Goal: Transaction & Acquisition: Subscribe to service/newsletter

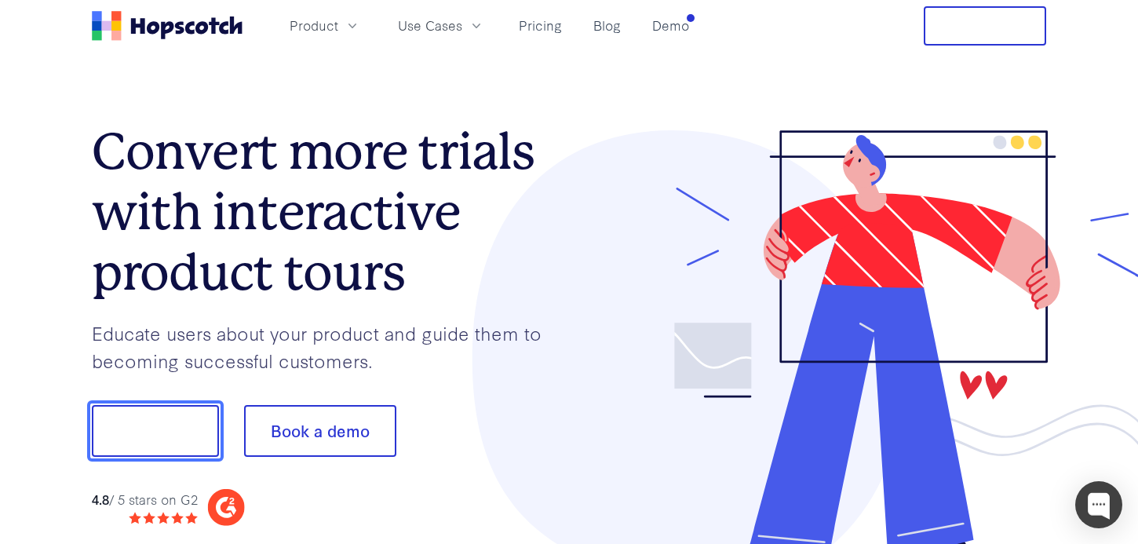
click at [202, 423] on button "Show me!" at bounding box center [155, 431] width 127 height 52
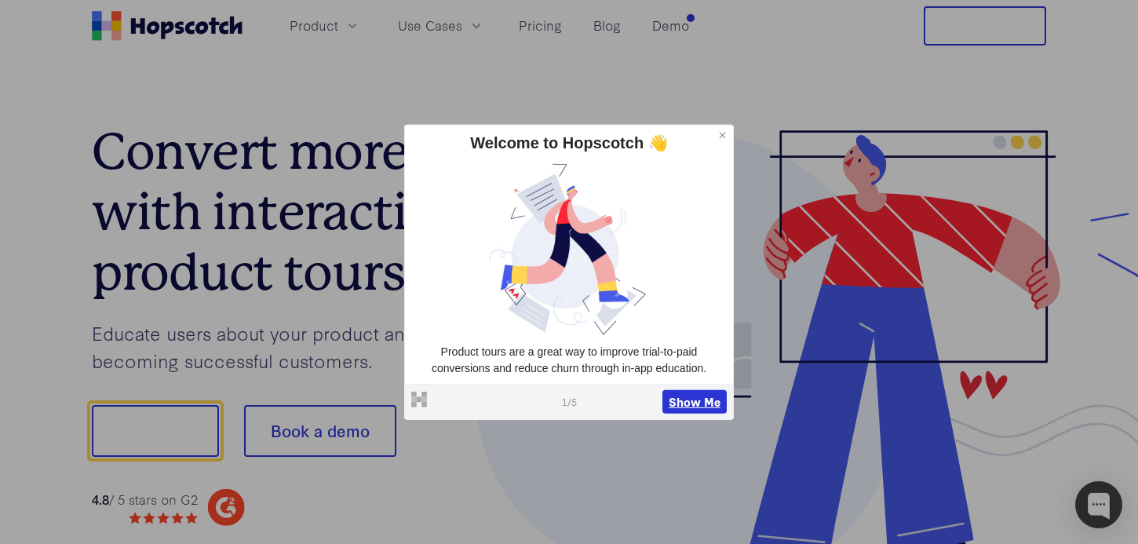
click at [703, 398] on button "Show Me" at bounding box center [694, 402] width 64 height 24
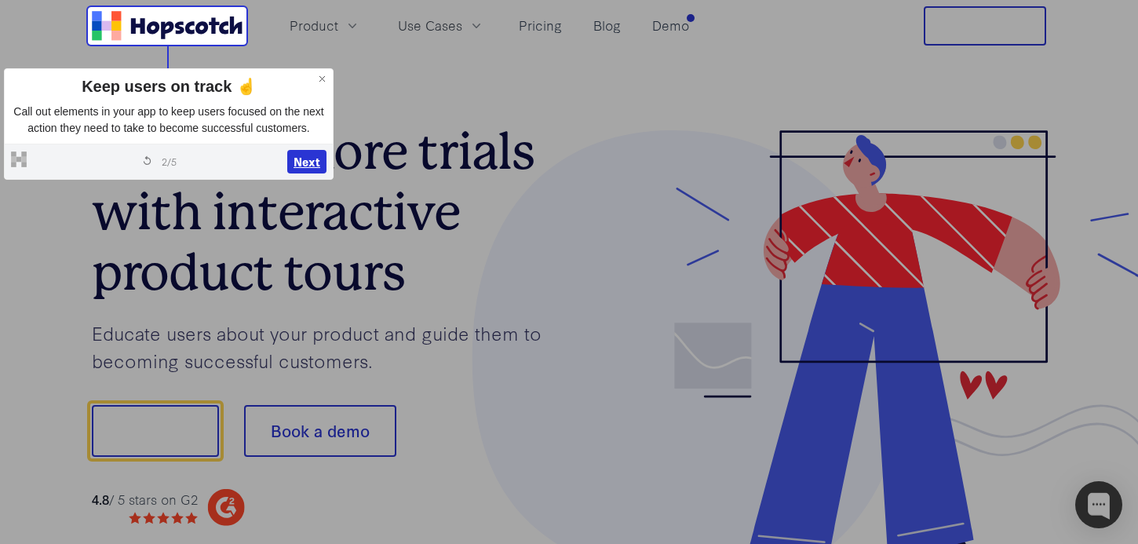
click at [312, 173] on button "Next" at bounding box center [306, 162] width 39 height 24
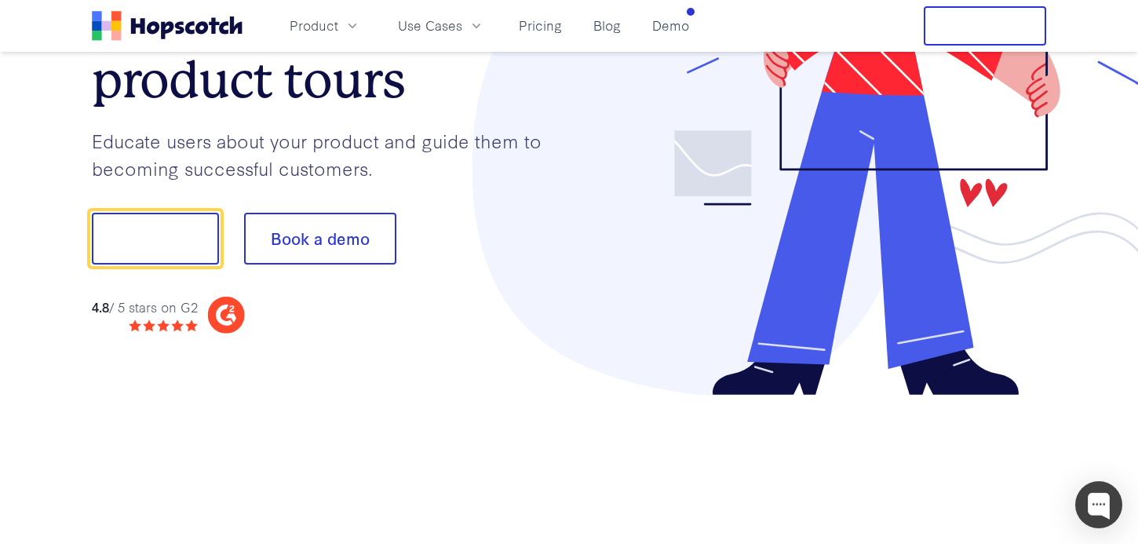
scroll to position [195, 0]
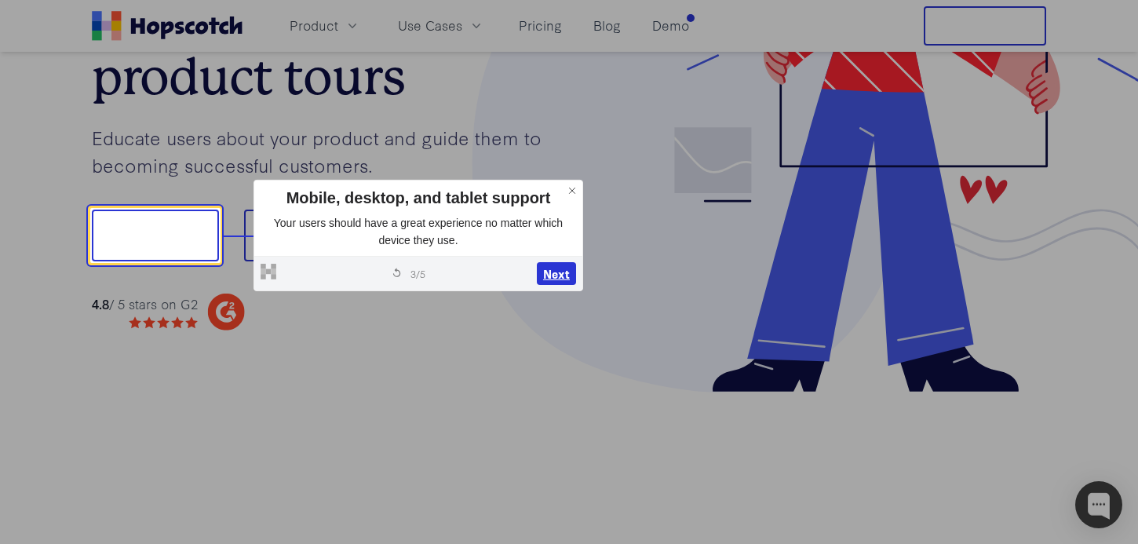
click at [558, 271] on button "Next" at bounding box center [556, 274] width 39 height 24
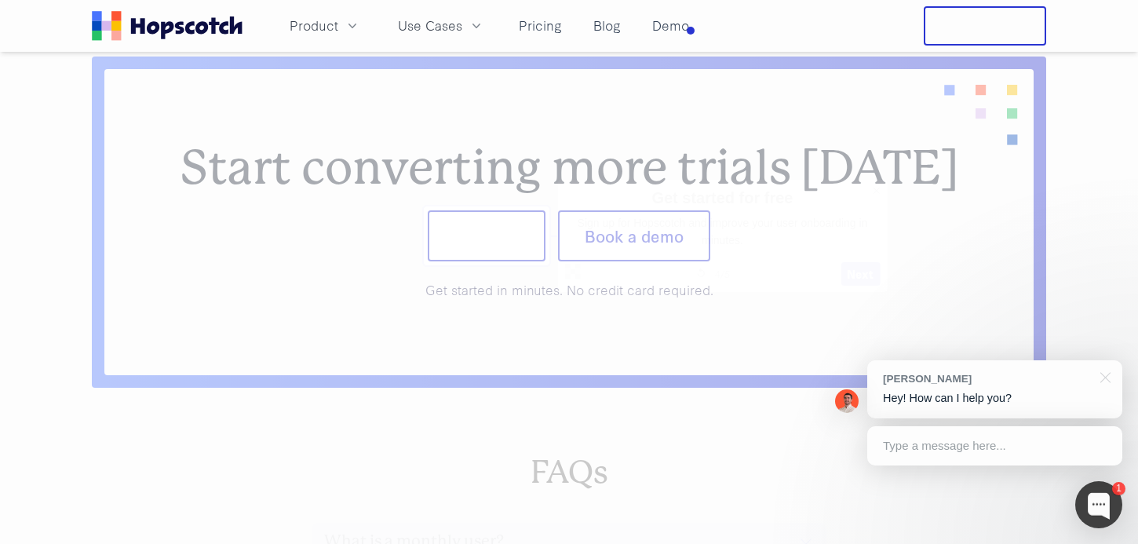
scroll to position [6407, 0]
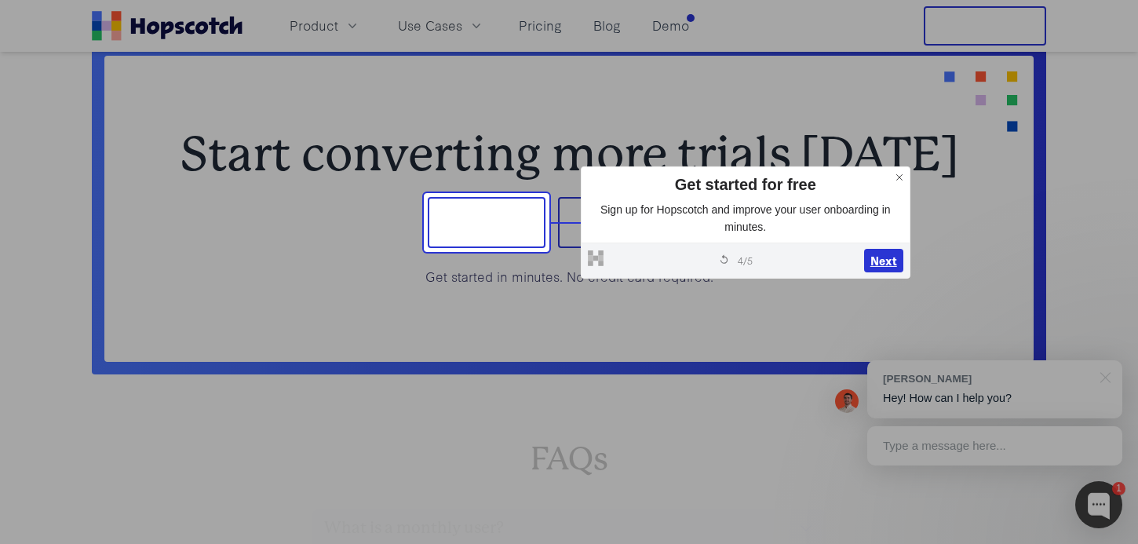
click at [878, 266] on button "Next" at bounding box center [883, 261] width 39 height 24
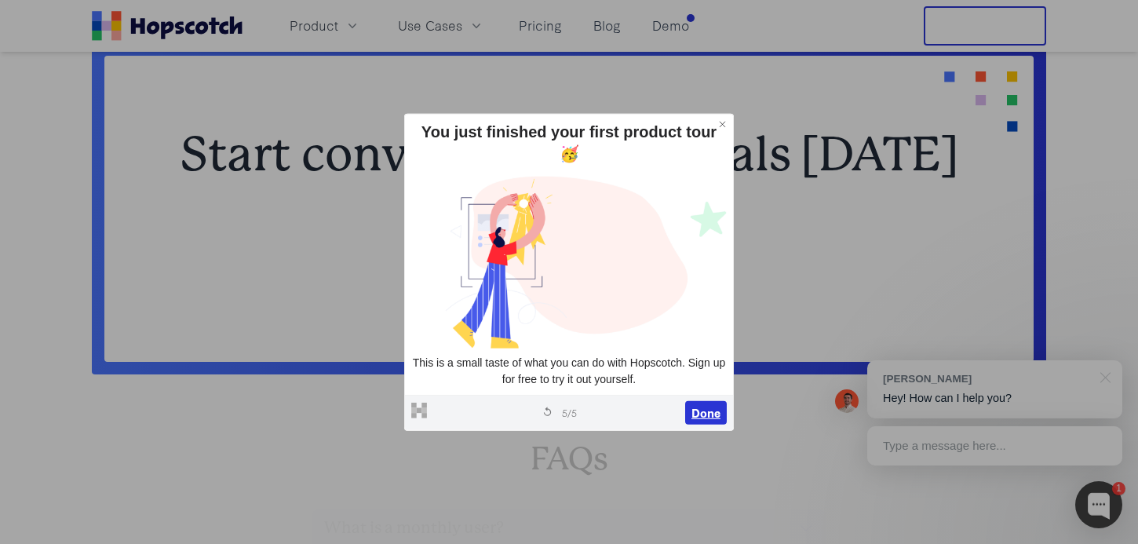
click at [717, 408] on button "Done" at bounding box center [706, 413] width 42 height 24
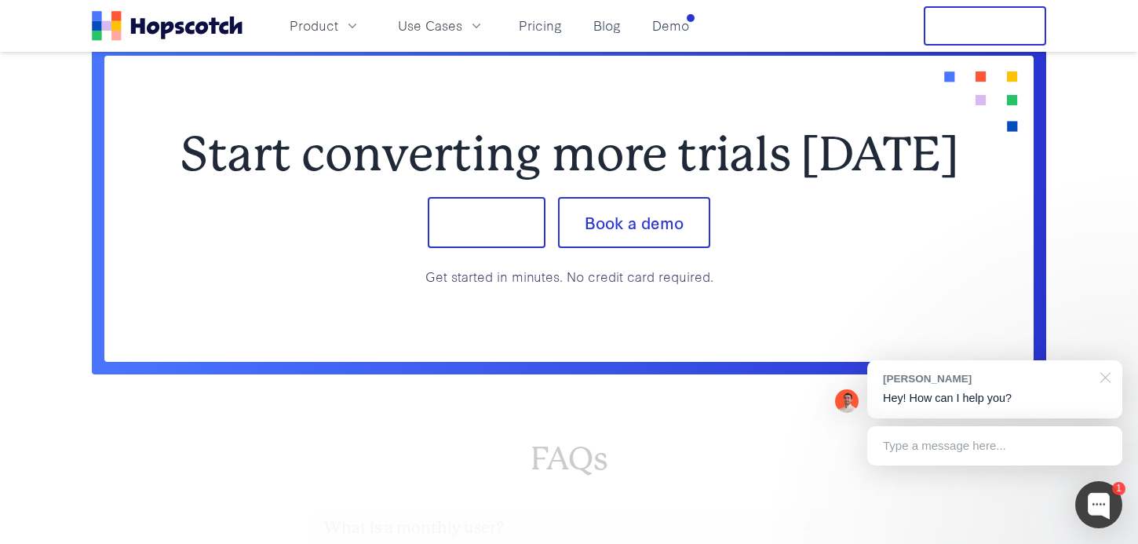
click at [1108, 378] on div at bounding box center [1102, 376] width 39 height 32
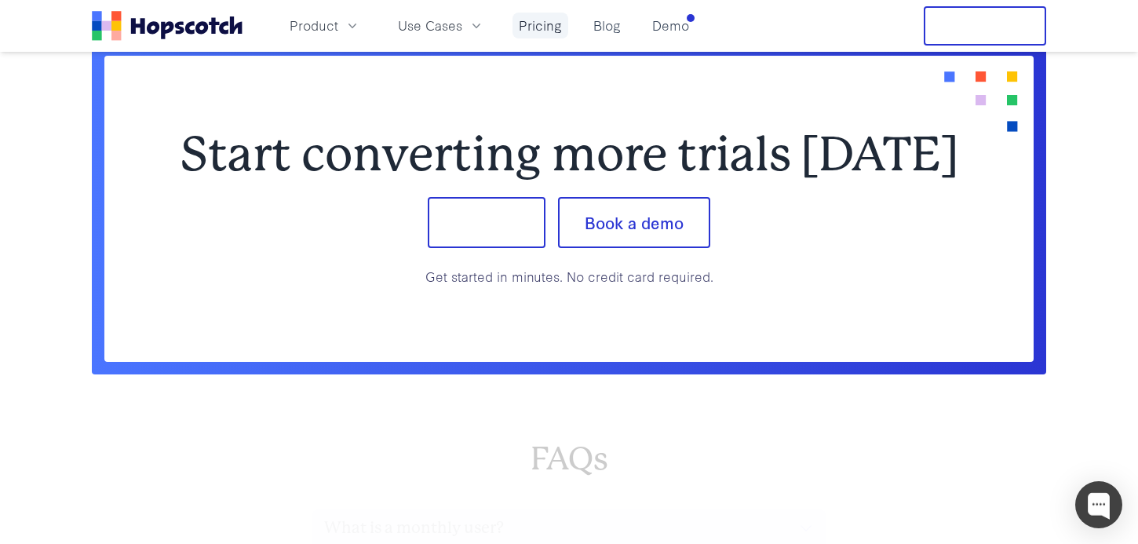
click at [536, 31] on link "Pricing" at bounding box center [541, 26] width 56 height 26
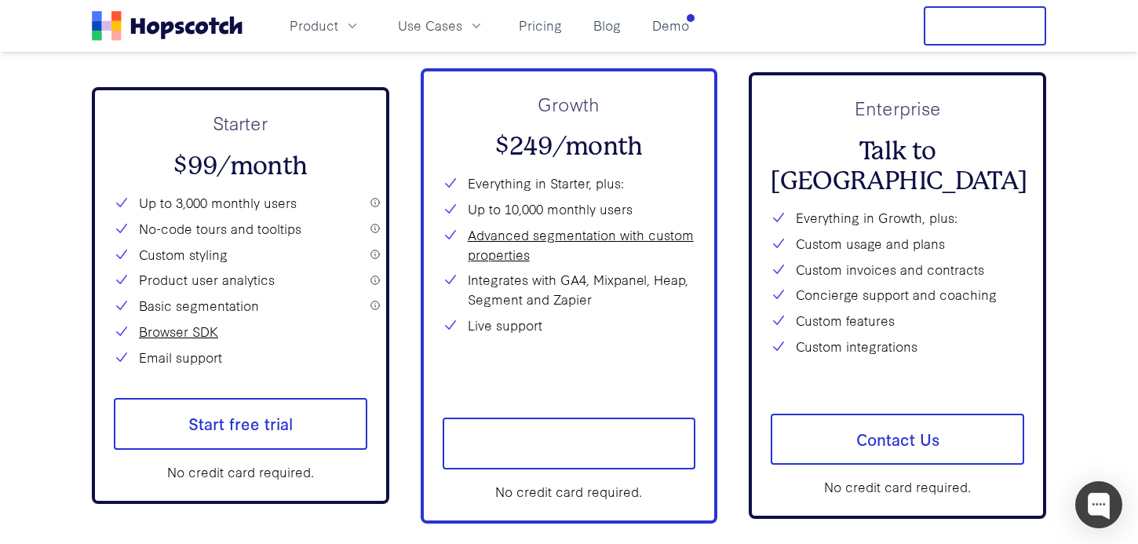
scroll to position [5699, 0]
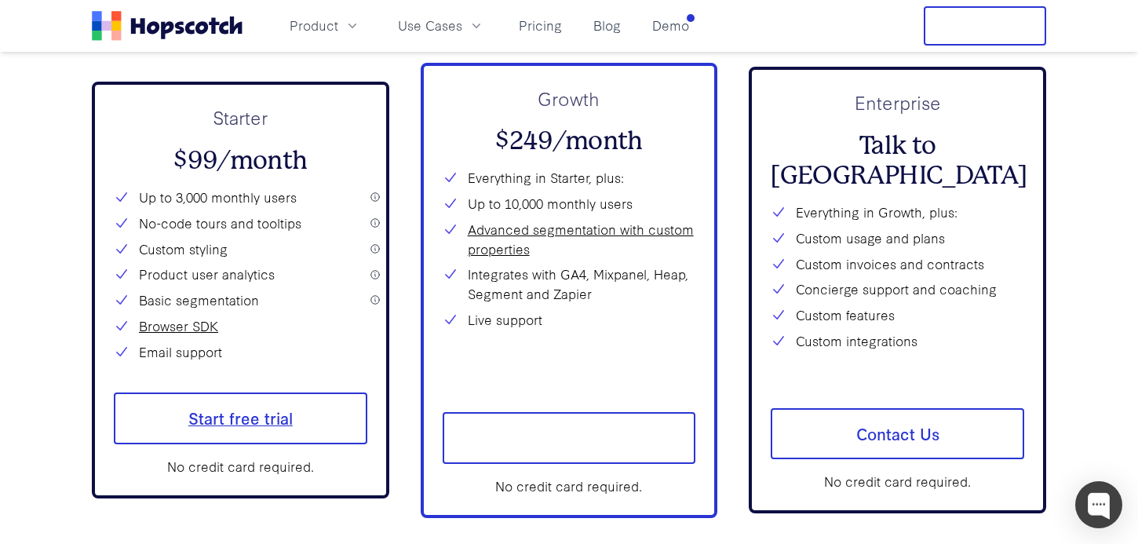
click at [245, 414] on span "Start free trial" at bounding box center [241, 418] width 254 height 52
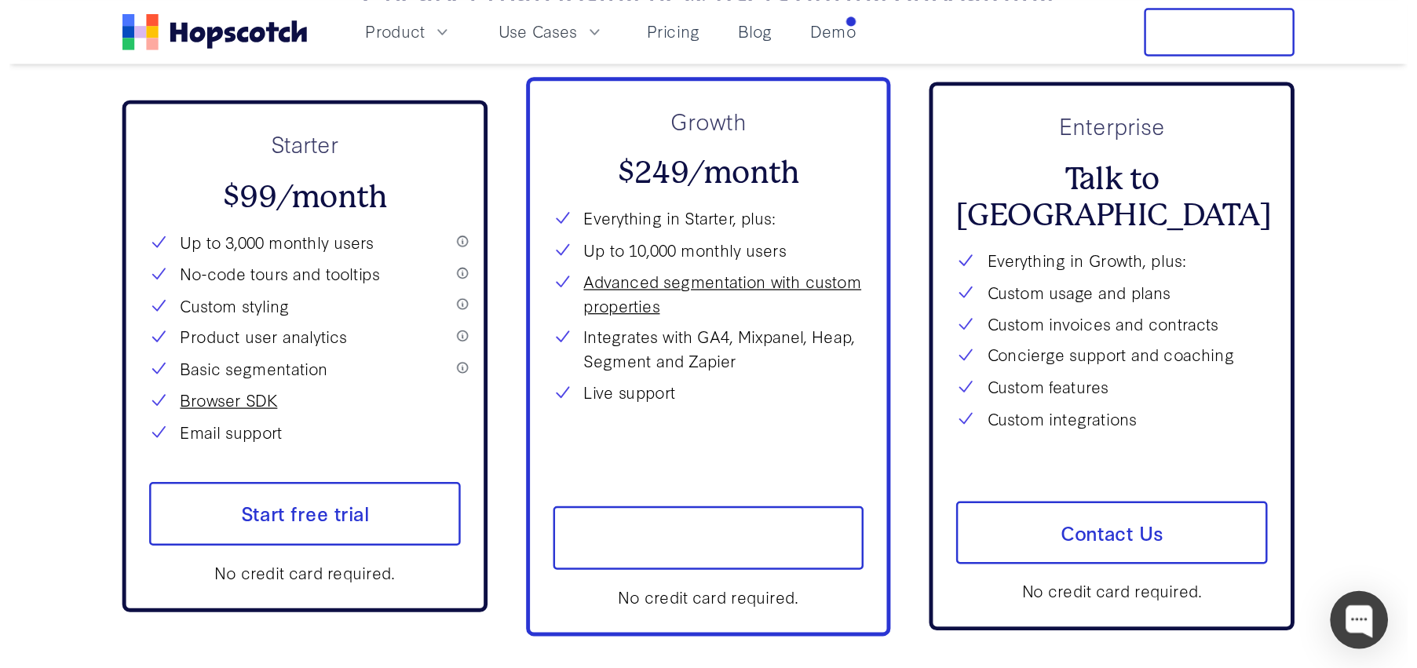
scroll to position [5810, 0]
